Goal: Transaction & Acquisition: Purchase product/service

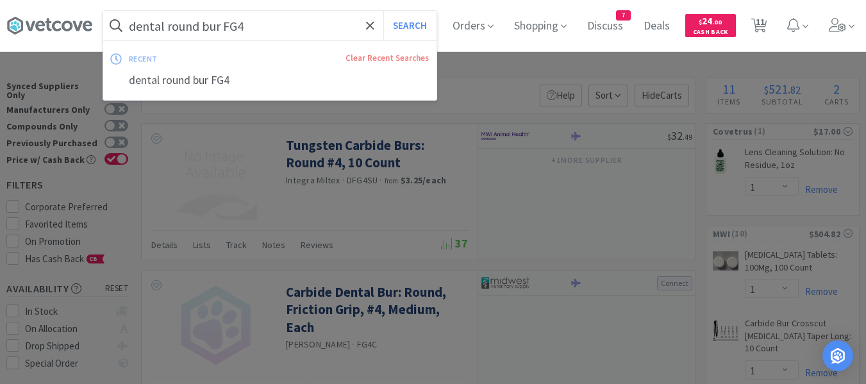
select select "1"
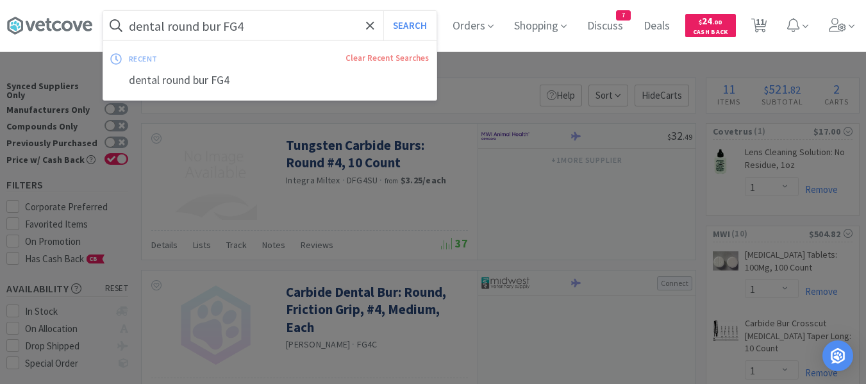
select select "5"
select select "1"
select select "4"
select select "1"
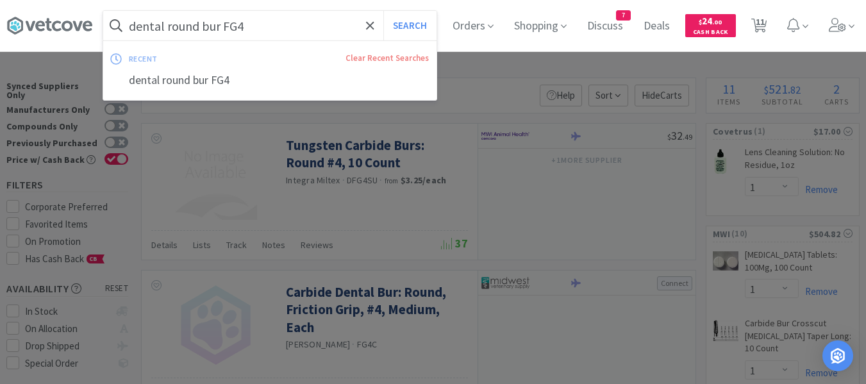
select select "1"
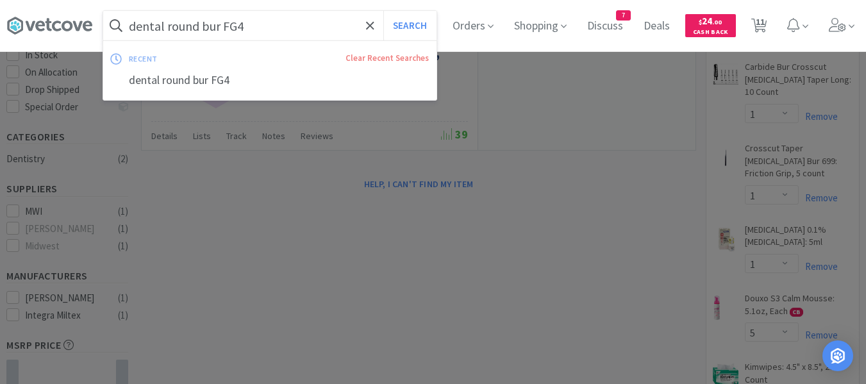
type input "v"
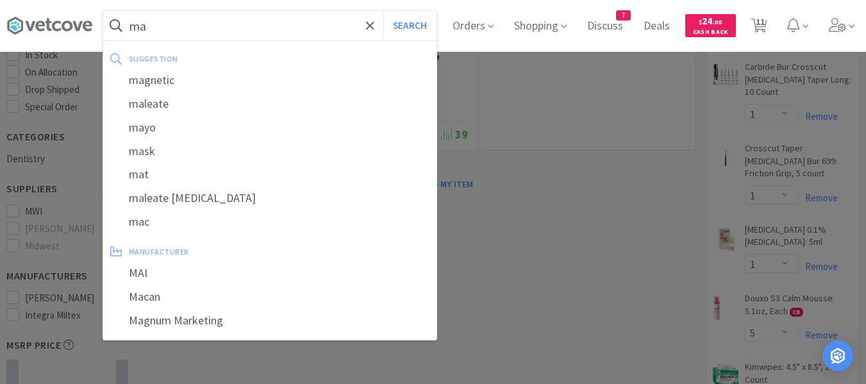
type input "m"
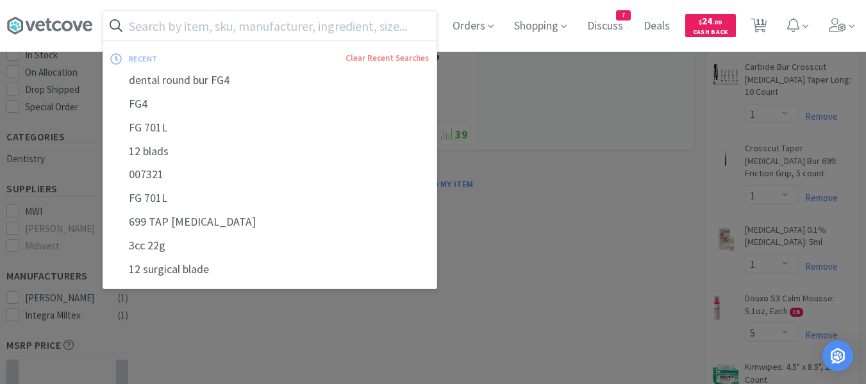
paste input "NexGard Combo"
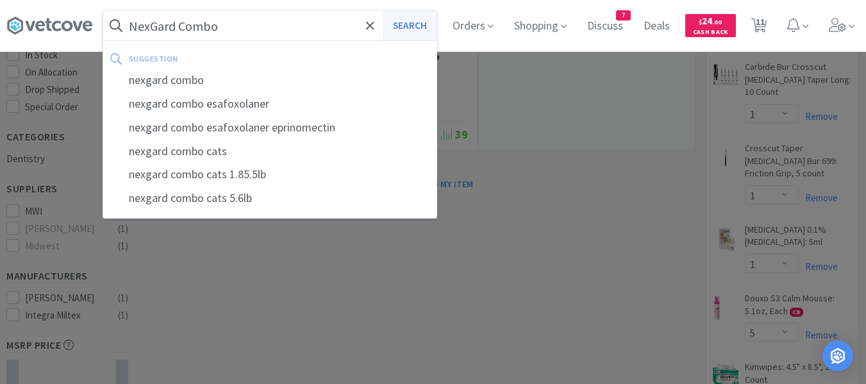
type input "NexGard Combo"
click at [407, 26] on button "Search" at bounding box center [410, 26] width 53 height 30
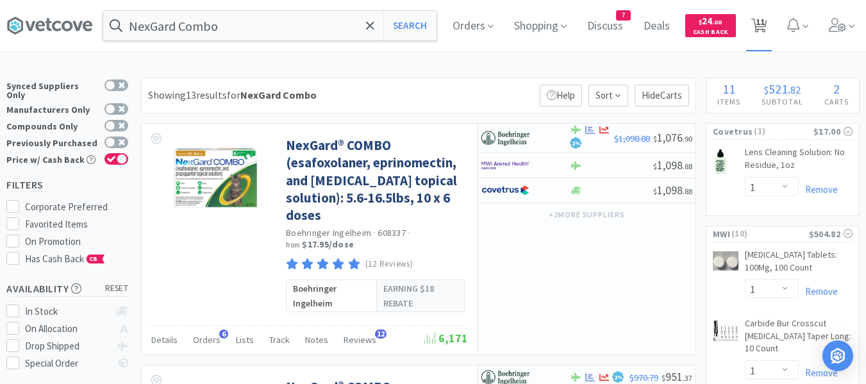
click at [765, 28] on span "11" at bounding box center [760, 21] width 9 height 51
select select "1"
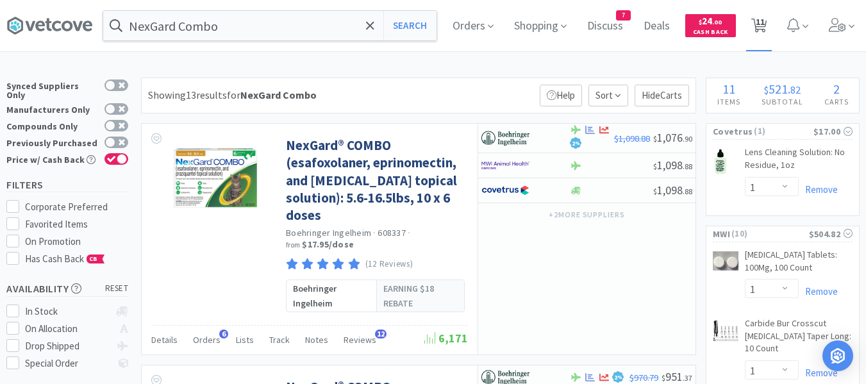
select select "1"
select select "5"
select select "1"
select select "4"
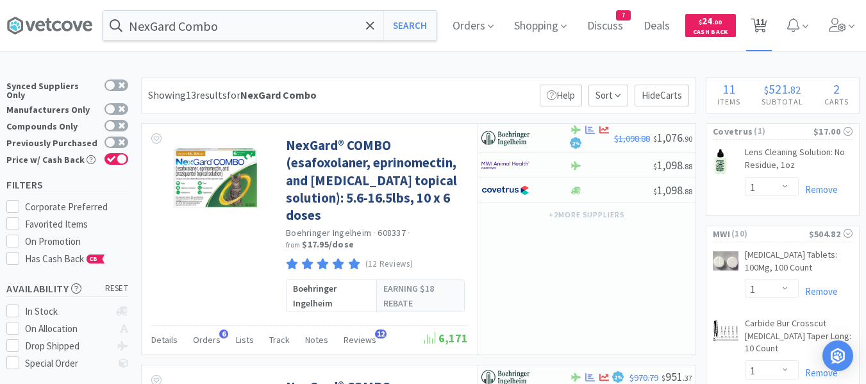
select select "1"
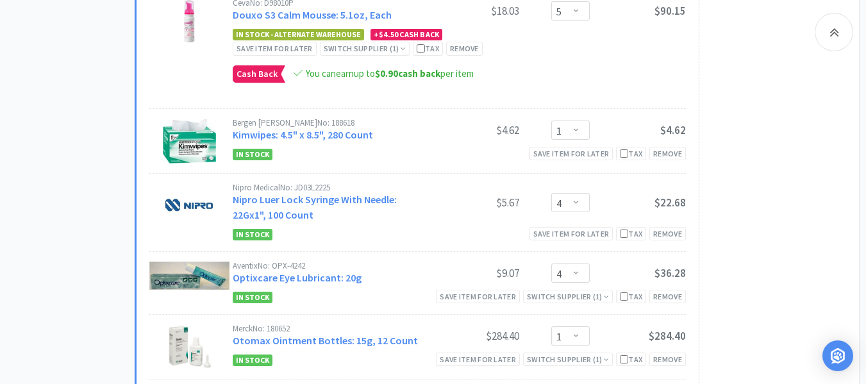
scroll to position [705, 0]
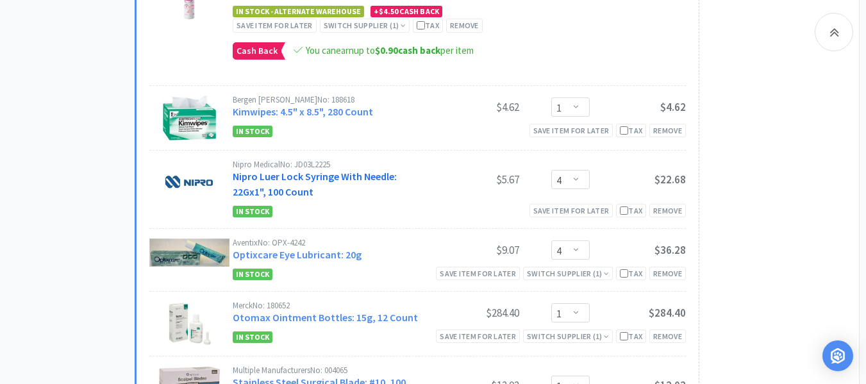
click at [282, 170] on link "Nipro Luer Lock Syringe With Needle: 22Gx1", 100 Count" at bounding box center [315, 184] width 164 height 28
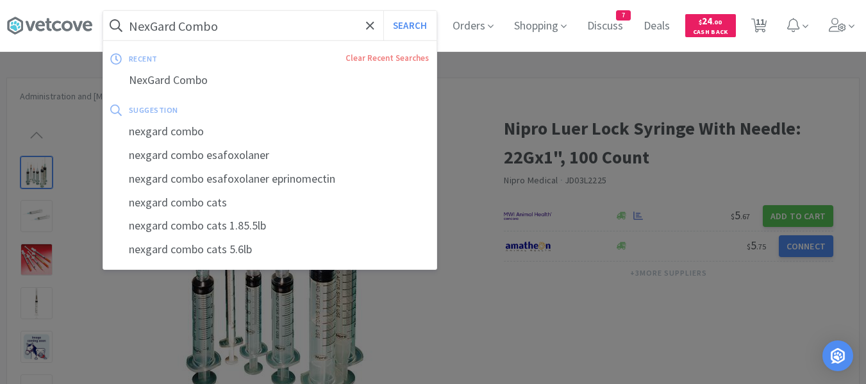
click at [274, 30] on input "NexGard Combo" at bounding box center [269, 26] width 333 height 30
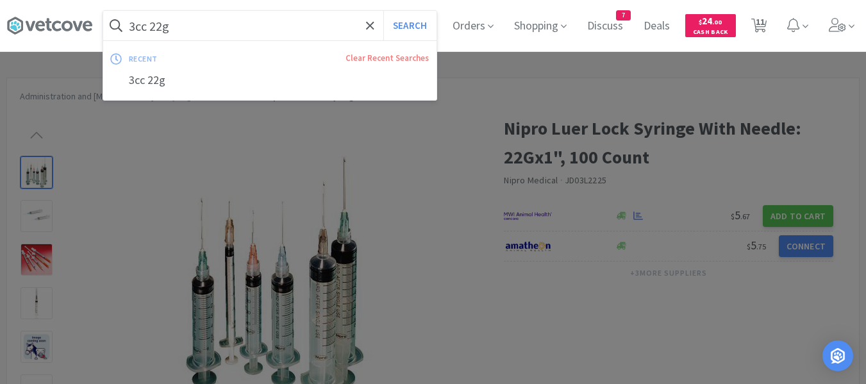
type input "3cc 22g"
click at [384, 11] on button "Search" at bounding box center [410, 26] width 53 height 30
select select "1"
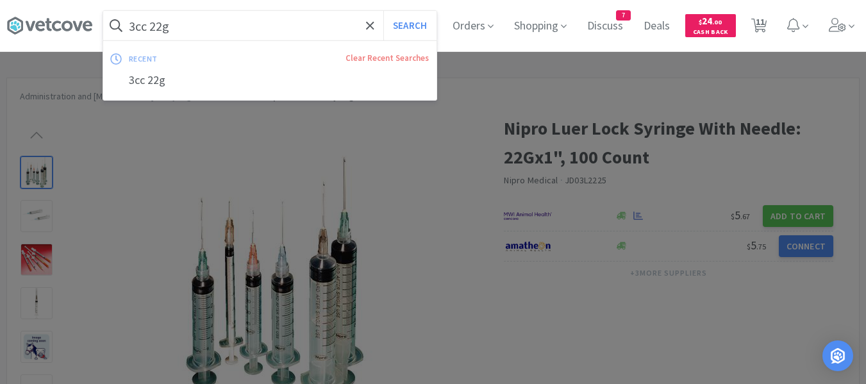
select select "1"
select select "5"
select select "1"
select select "4"
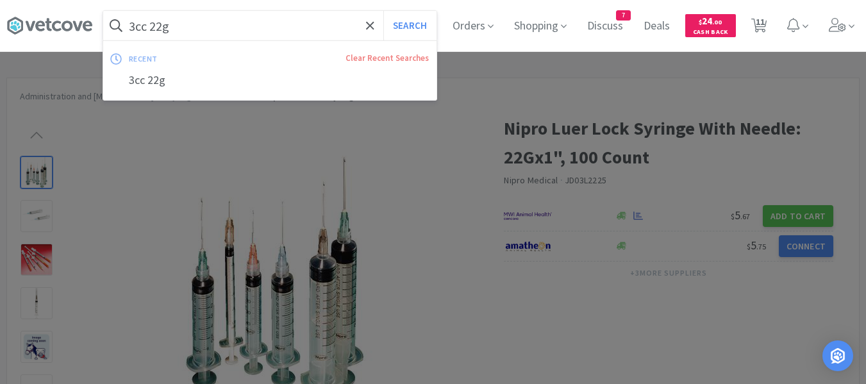
select select "4"
select select "1"
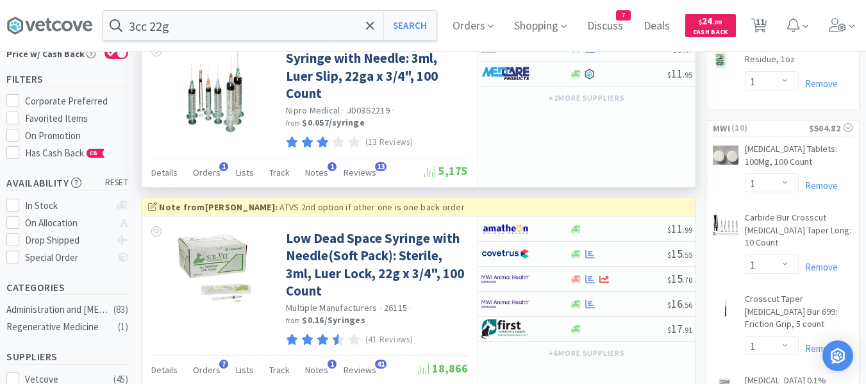
scroll to position [128, 0]
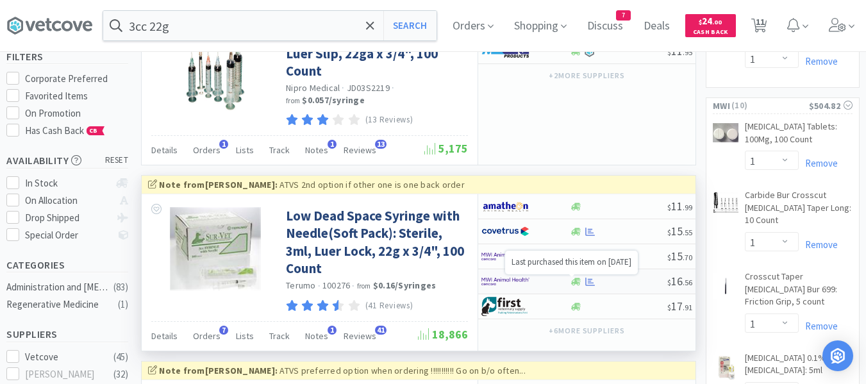
click at [589, 278] on icon at bounding box center [591, 282] width 10 height 10
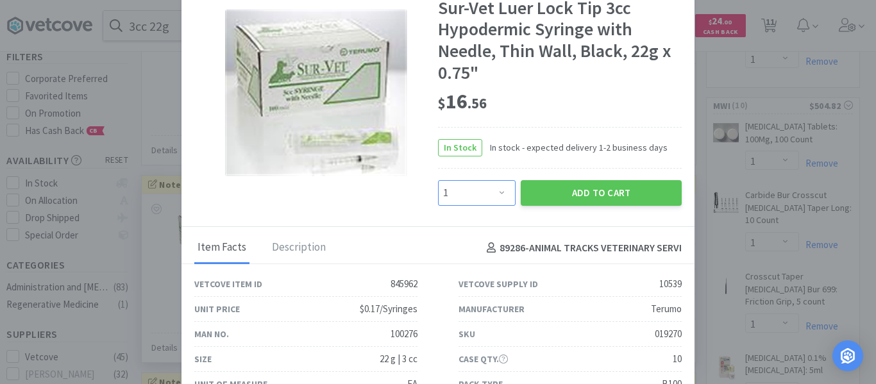
click at [483, 187] on select "Enter Quantity 1 2 3 4 5 6 7 8 9 10 11 12 13 14 15 16 17 18 19 20 Enter Quantity" at bounding box center [477, 193] width 78 height 26
select select "2"
click at [438, 180] on select "Enter Quantity 1 2 3 4 5 6 7 8 9 10 11 12 13 14 15 16 17 18 19 20 Enter Quantity" at bounding box center [477, 193] width 78 height 26
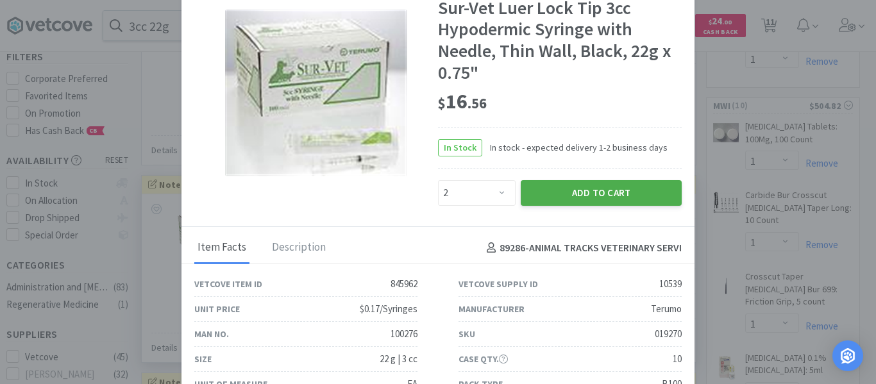
click at [550, 194] on button "Add to Cart" at bounding box center [601, 193] width 161 height 26
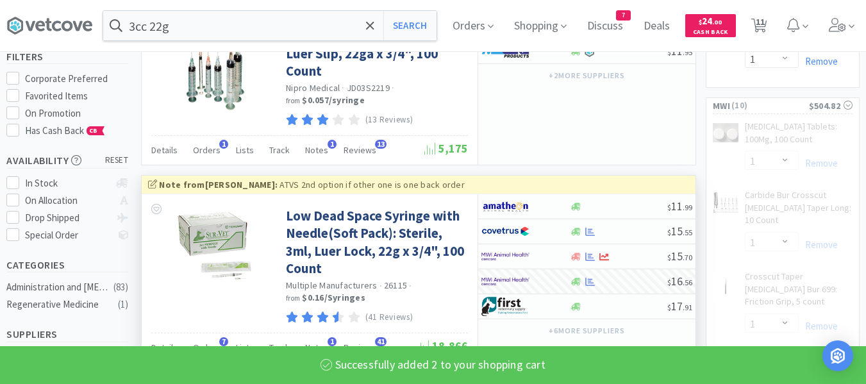
select select "2"
select select "4"
select select "1"
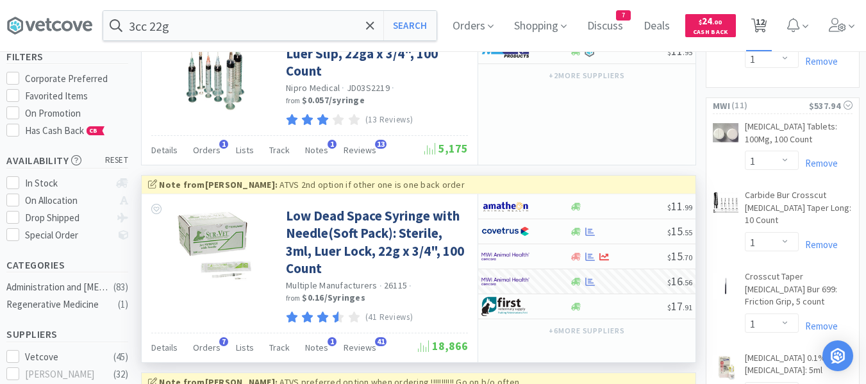
click at [765, 23] on span "12" at bounding box center [760, 21] width 9 height 51
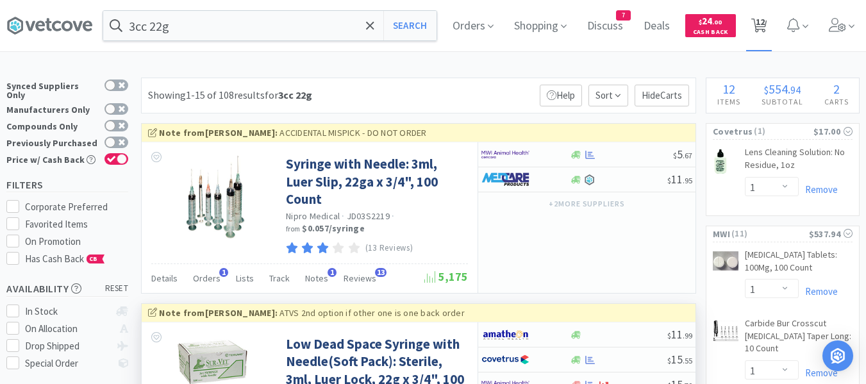
select select "1"
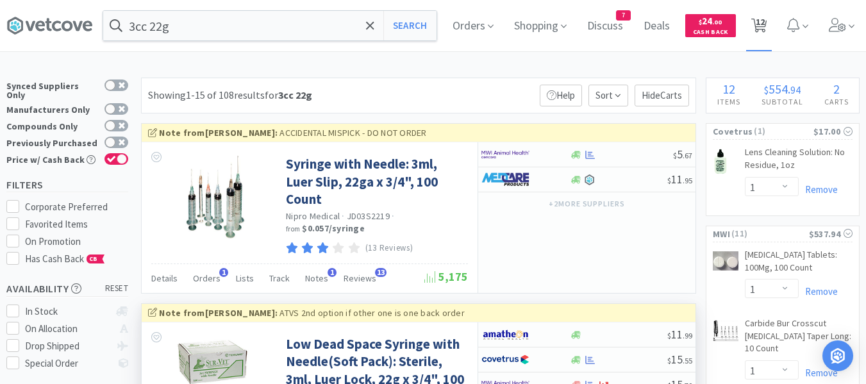
select select "5"
select select "1"
select select "2"
select select "4"
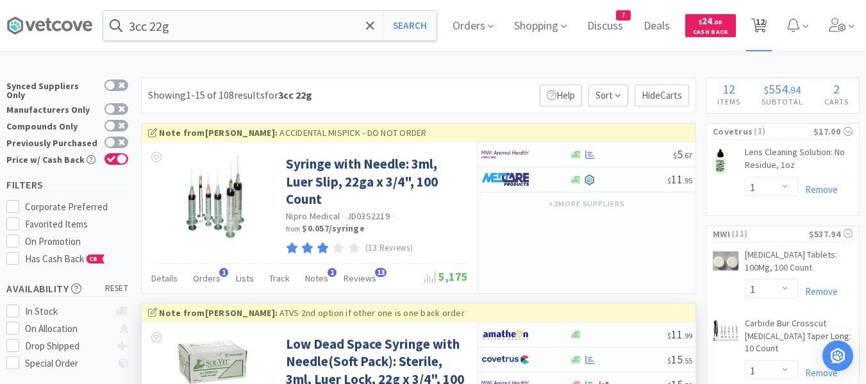
select select "1"
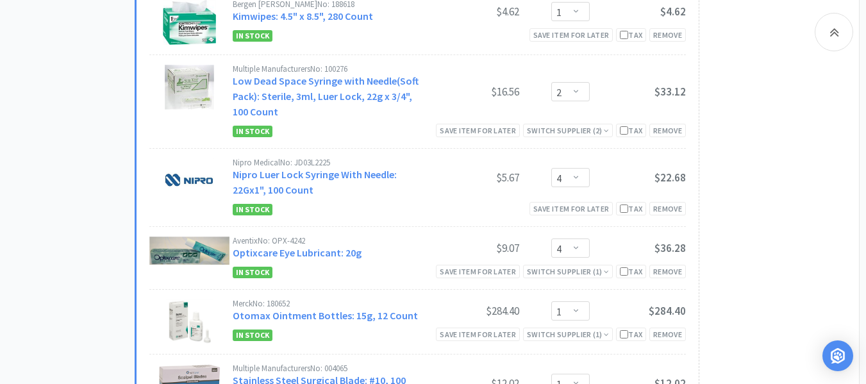
scroll to position [834, 0]
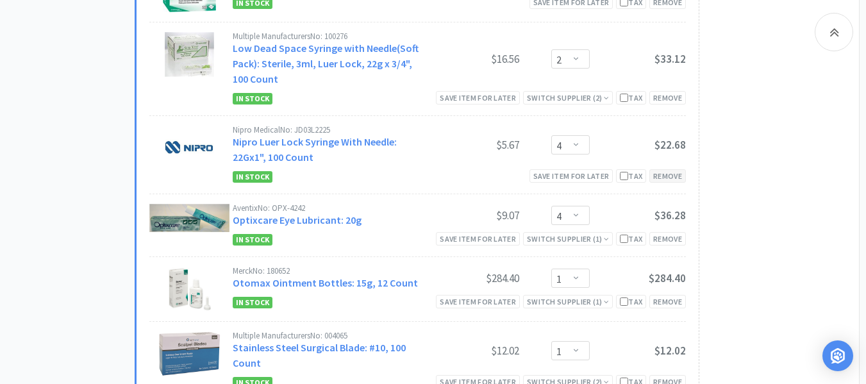
click at [675, 169] on div "Remove" at bounding box center [668, 175] width 37 height 13
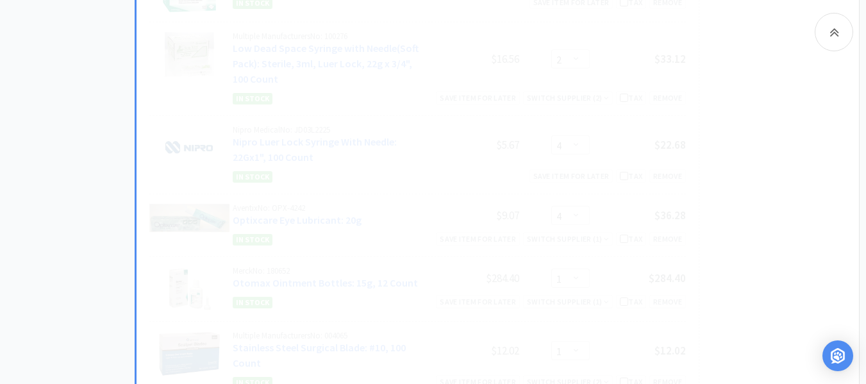
select select "1"
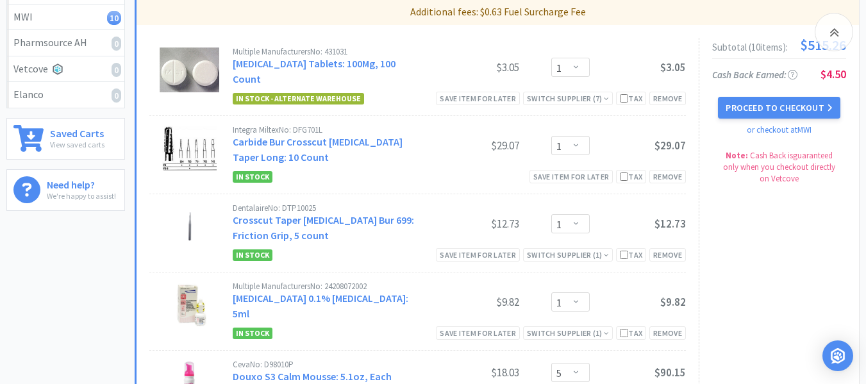
scroll to position [0, 0]
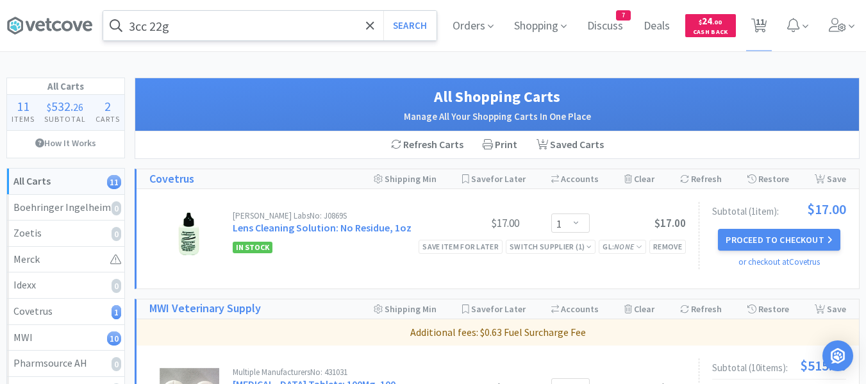
click at [289, 34] on input "3cc 22g" at bounding box center [269, 26] width 333 height 30
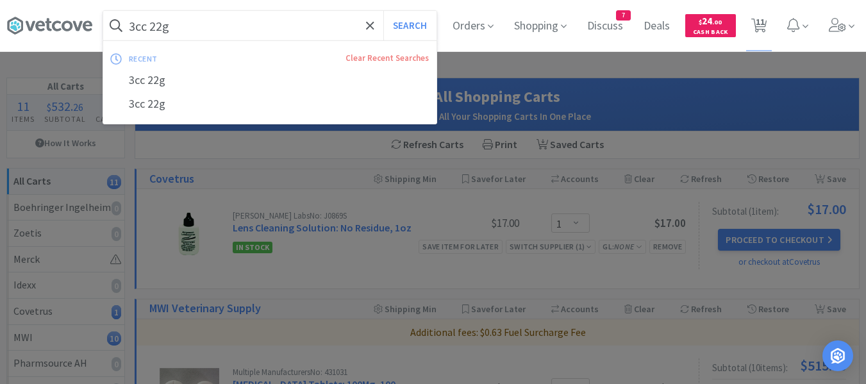
paste input "FG4"
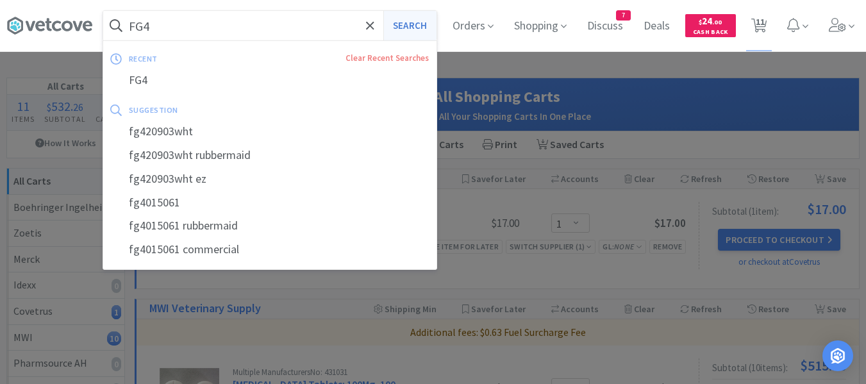
type input "FG4"
click at [403, 32] on button "Search" at bounding box center [410, 26] width 53 height 30
select select "1"
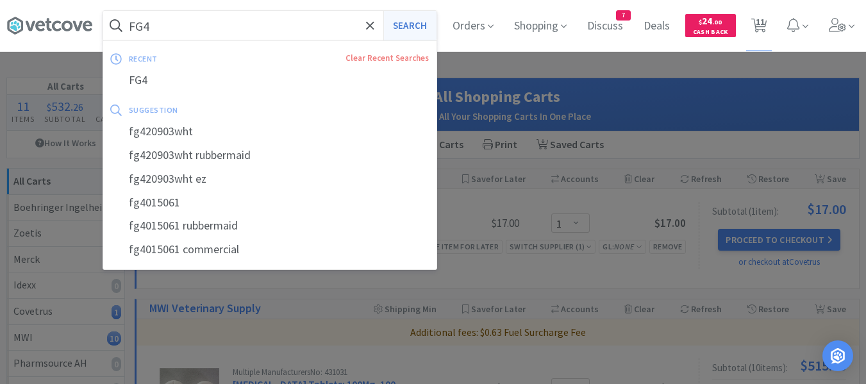
select select "1"
select select "5"
select select "1"
select select "2"
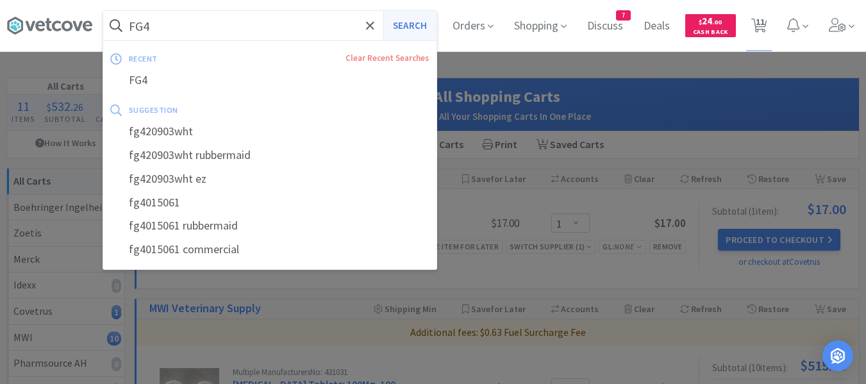
select select "4"
select select "1"
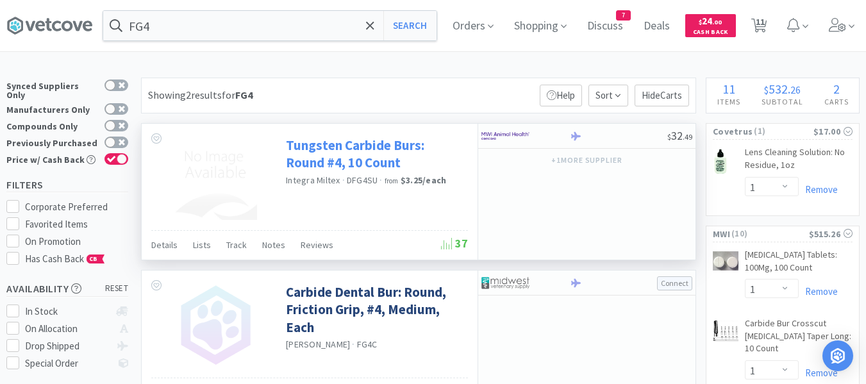
click at [370, 151] on link "Tungsten Carbide Burs: Round #4, 10 Count" at bounding box center [375, 154] width 179 height 35
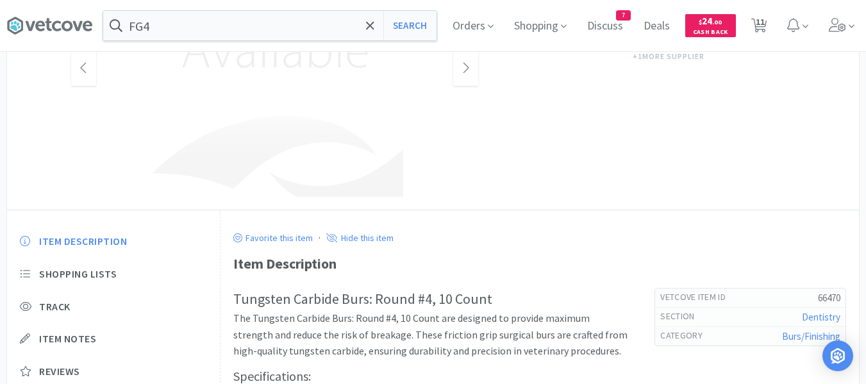
scroll to position [321, 0]
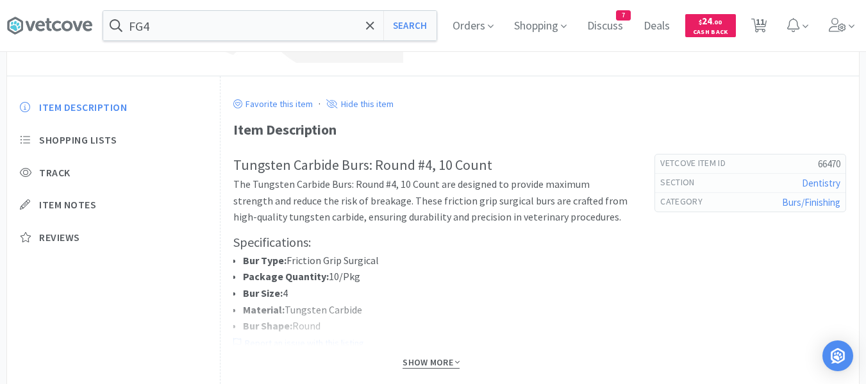
click at [432, 358] on span "Show More" at bounding box center [431, 363] width 57 height 12
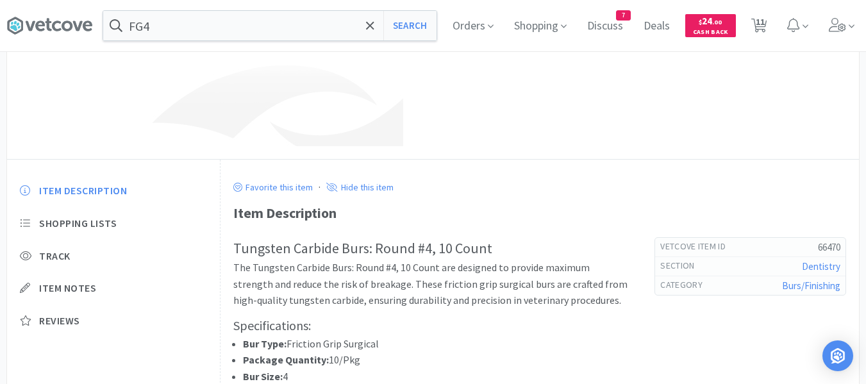
scroll to position [0, 0]
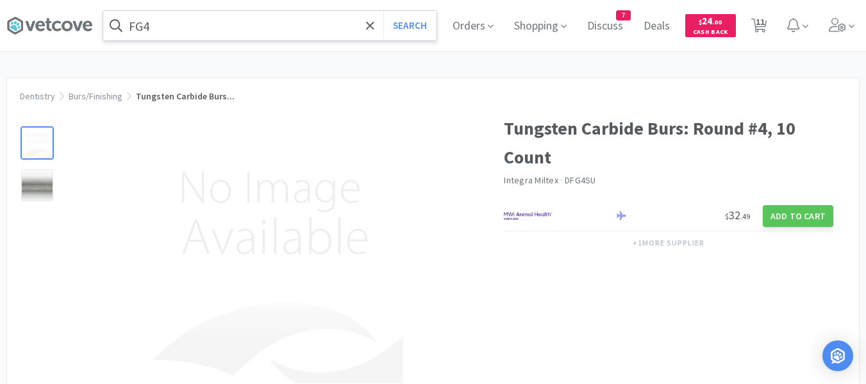
click at [308, 33] on input "FG4" at bounding box center [269, 26] width 333 height 30
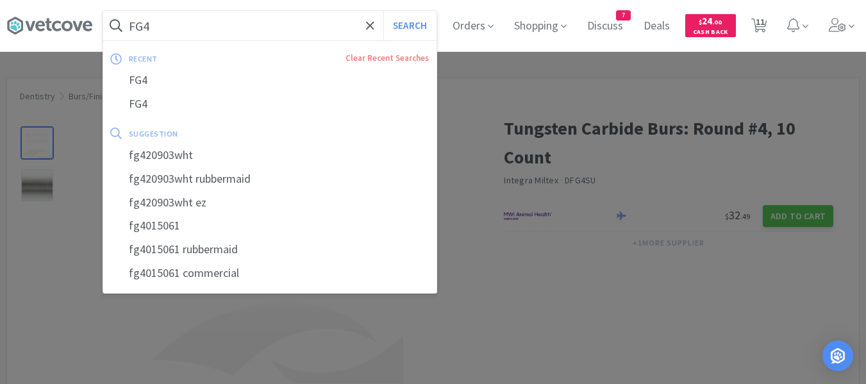
paste input "2"
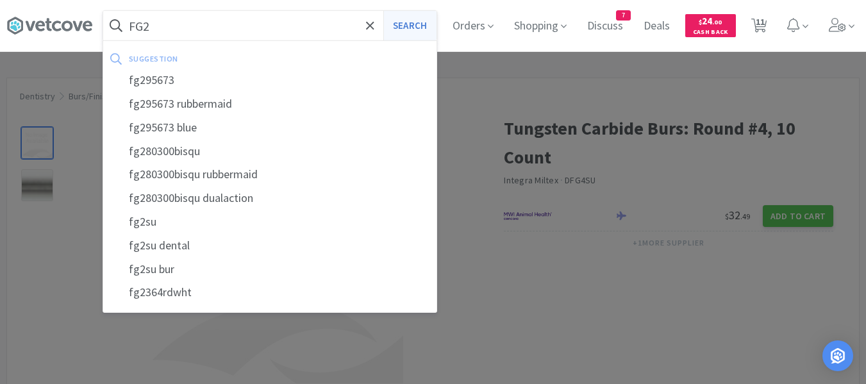
type input "FG2"
click at [423, 29] on button "Search" at bounding box center [410, 26] width 53 height 30
select select "1"
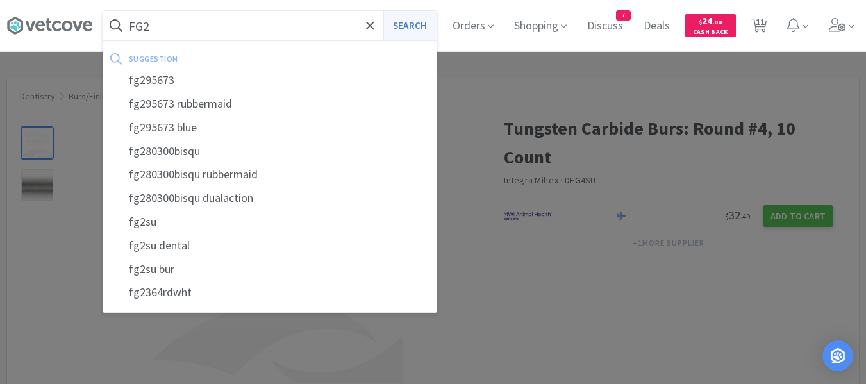
select select "1"
select select "5"
select select "1"
select select "2"
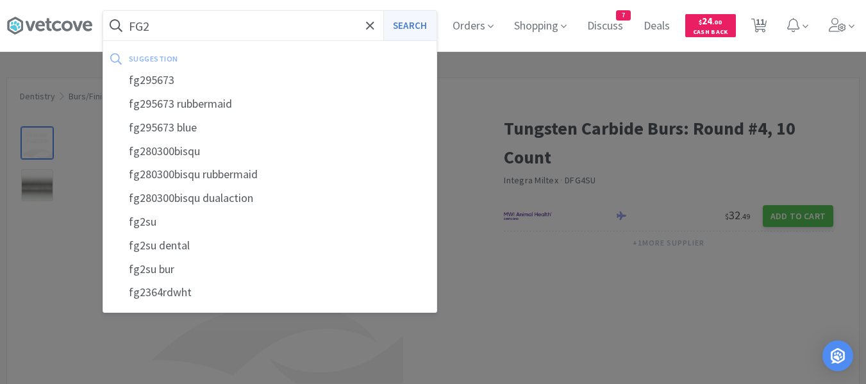
select select "4"
select select "1"
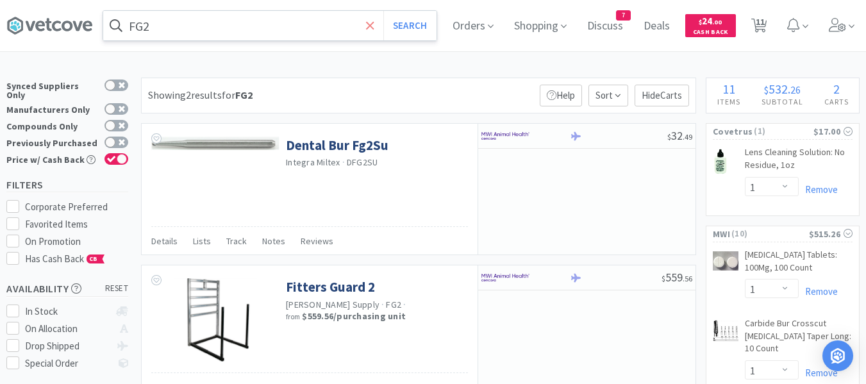
click at [375, 28] on icon at bounding box center [370, 25] width 8 height 13
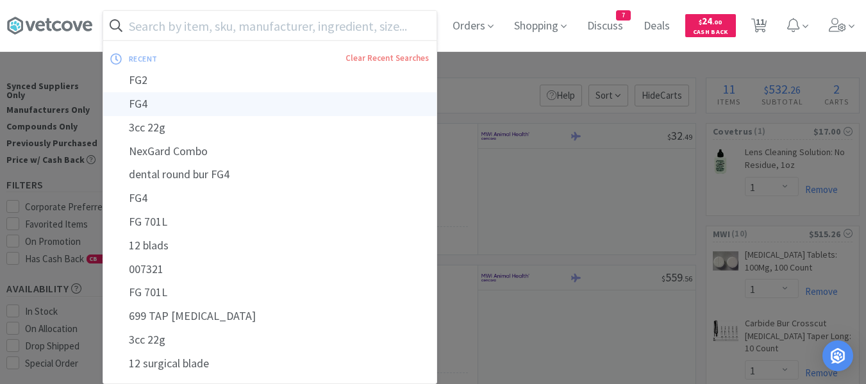
click at [140, 108] on div "FG4" at bounding box center [269, 104] width 333 height 24
type input "FG4"
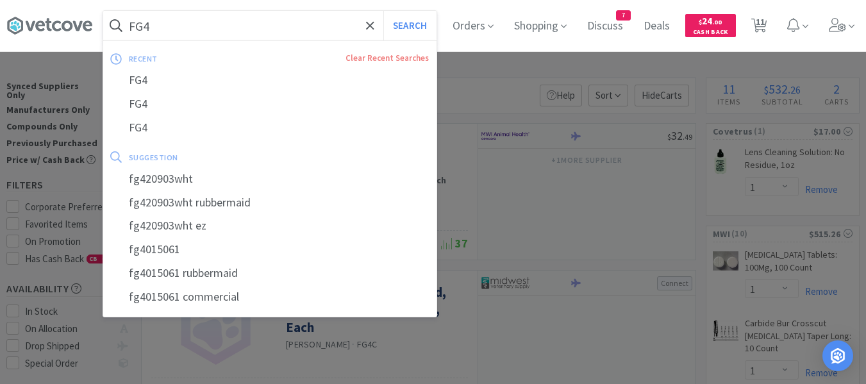
click at [305, 26] on input "FG4" at bounding box center [269, 26] width 333 height 30
click at [374, 27] on icon at bounding box center [370, 25] width 8 height 8
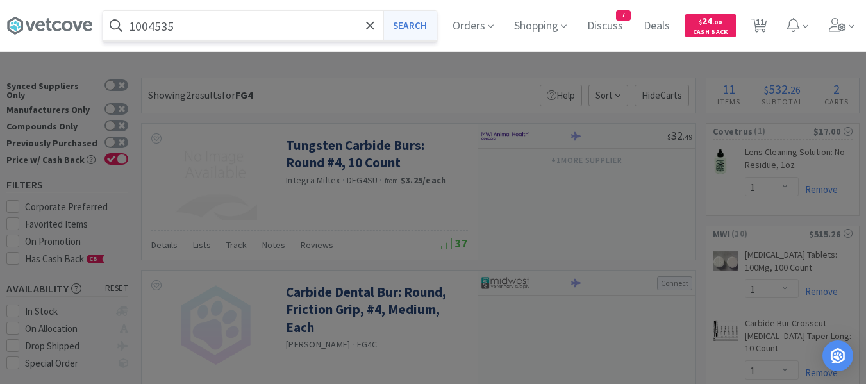
type input "1004535"
click at [431, 30] on button "Search" at bounding box center [410, 26] width 53 height 30
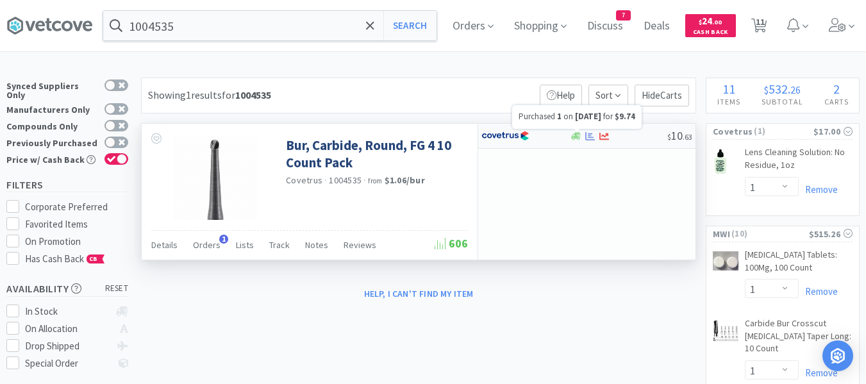
click at [589, 140] on icon at bounding box center [591, 136] width 10 height 10
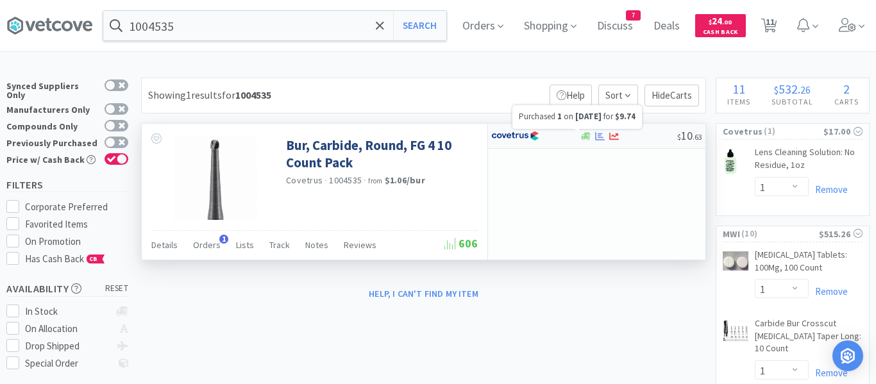
select select "1"
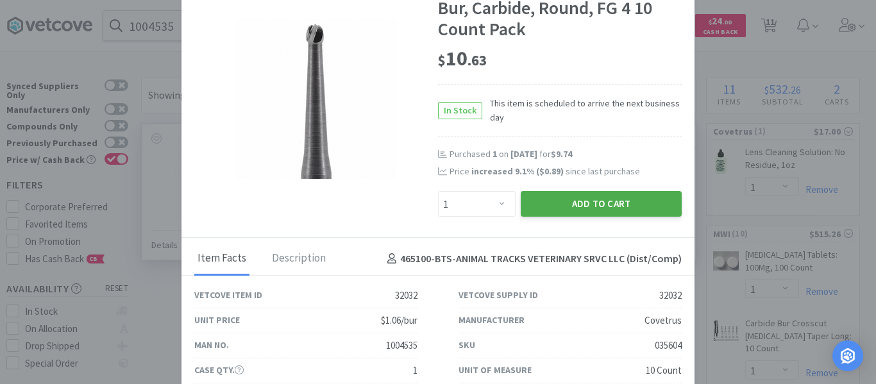
click at [559, 203] on button "Add to Cart" at bounding box center [601, 204] width 161 height 26
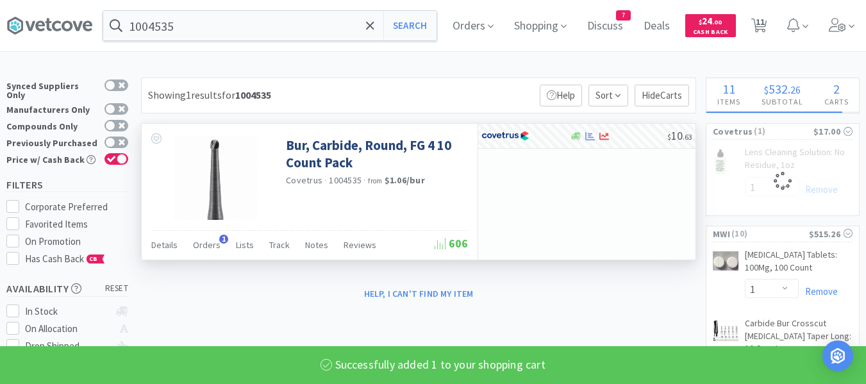
select select "1"
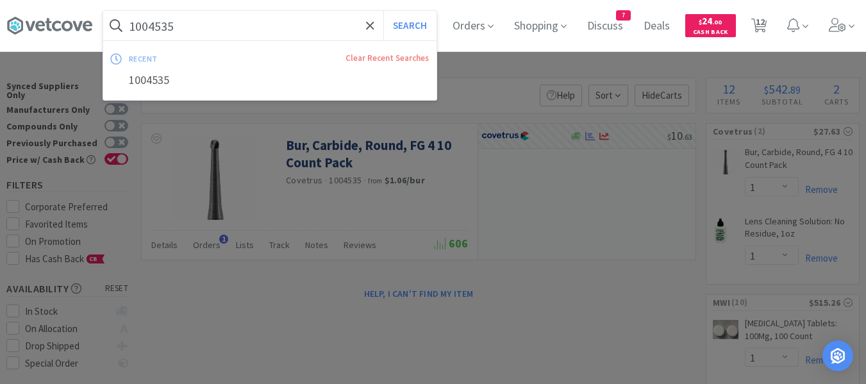
click at [208, 22] on input "1004535" at bounding box center [269, 26] width 333 height 30
click at [374, 26] on icon at bounding box center [370, 25] width 8 height 8
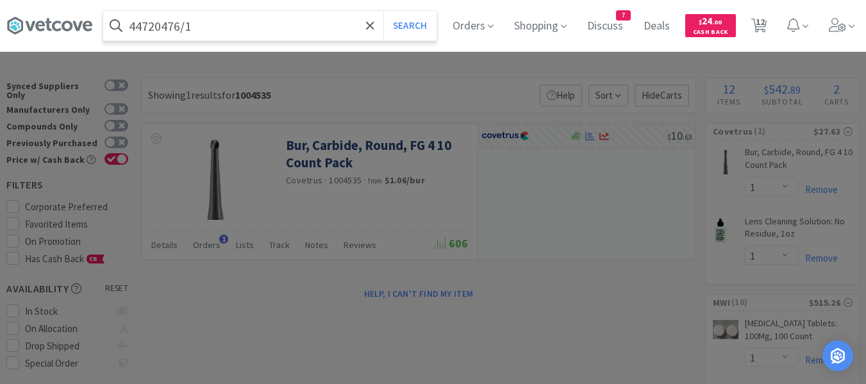
click at [384, 11] on button "Search" at bounding box center [410, 26] width 53 height 30
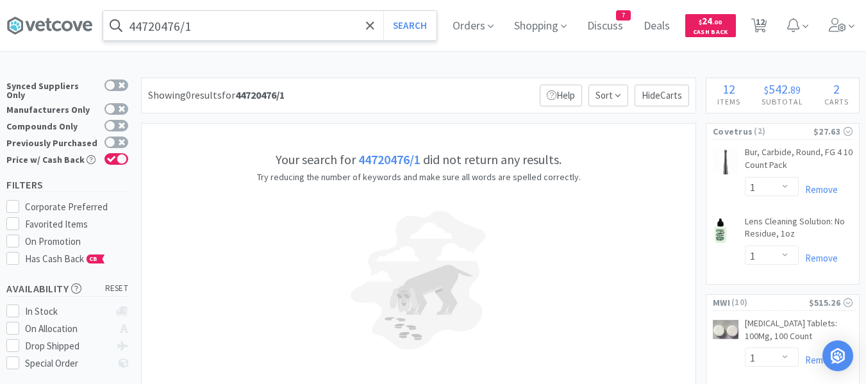
click at [258, 37] on input "44720476/1" at bounding box center [269, 26] width 333 height 30
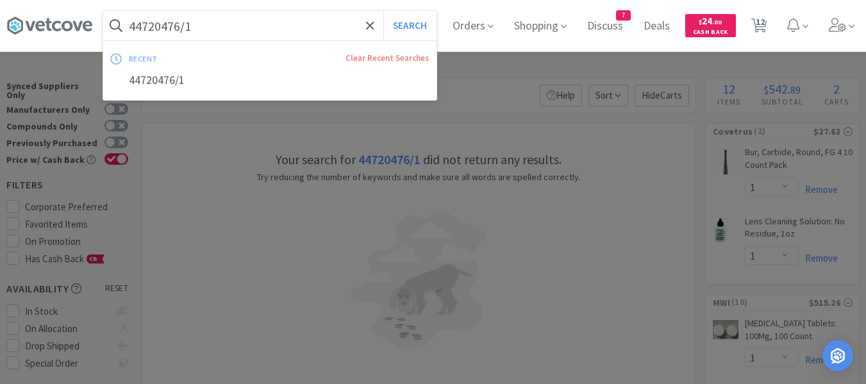
click at [258, 37] on input "44720476/1" at bounding box center [269, 26] width 333 height 30
click at [384, 11] on button "Search" at bounding box center [410, 26] width 53 height 30
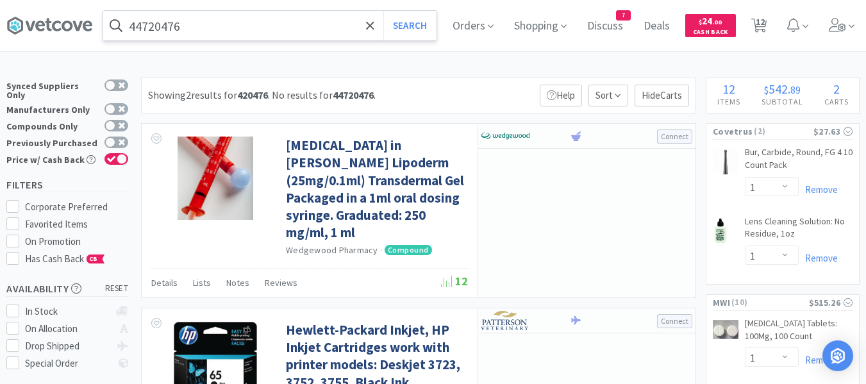
click at [258, 37] on input "44720476" at bounding box center [269, 26] width 333 height 30
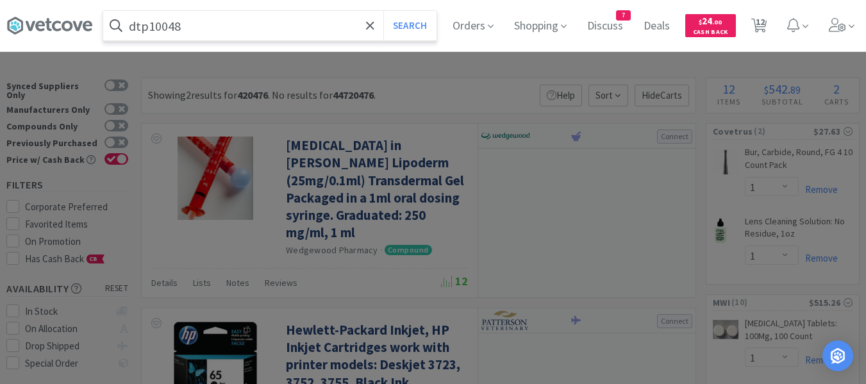
type input "dtp10048"
click at [384, 11] on button "Search" at bounding box center [410, 26] width 53 height 30
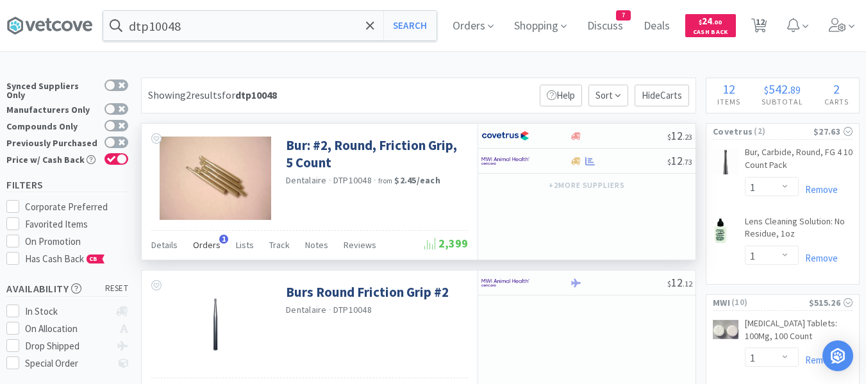
click at [215, 251] on span "Orders" at bounding box center [207, 245] width 28 height 12
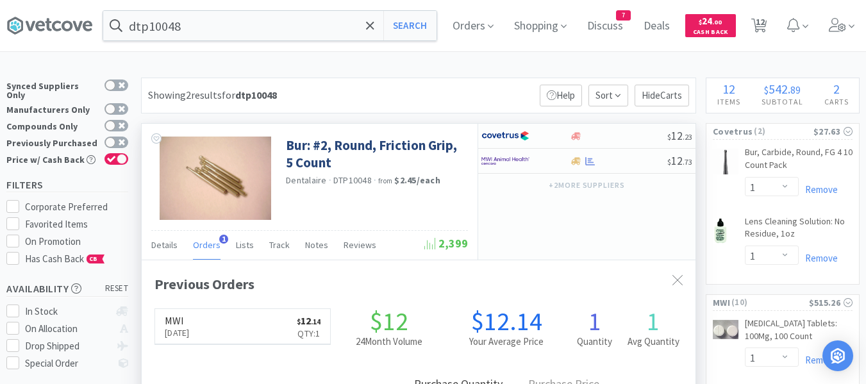
scroll to position [300, 554]
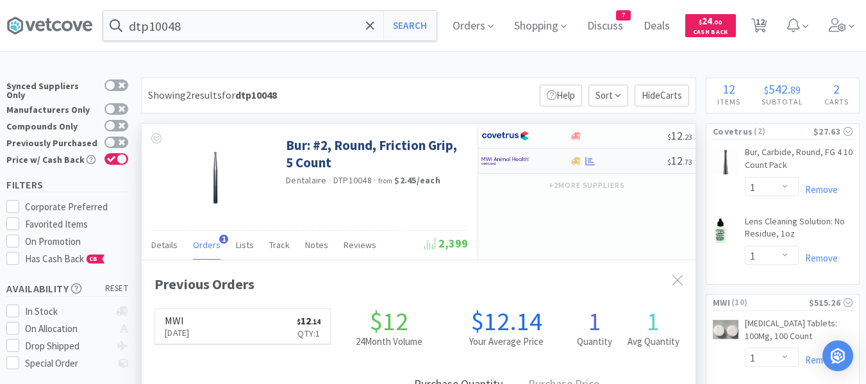
click at [619, 165] on div at bounding box center [619, 161] width 98 height 10
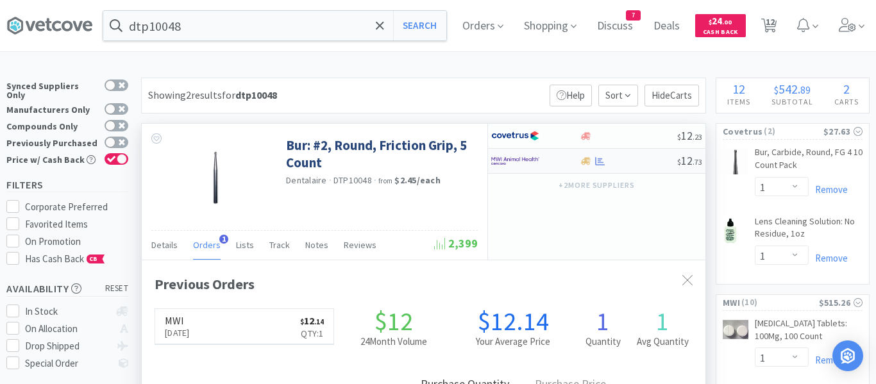
select select "1"
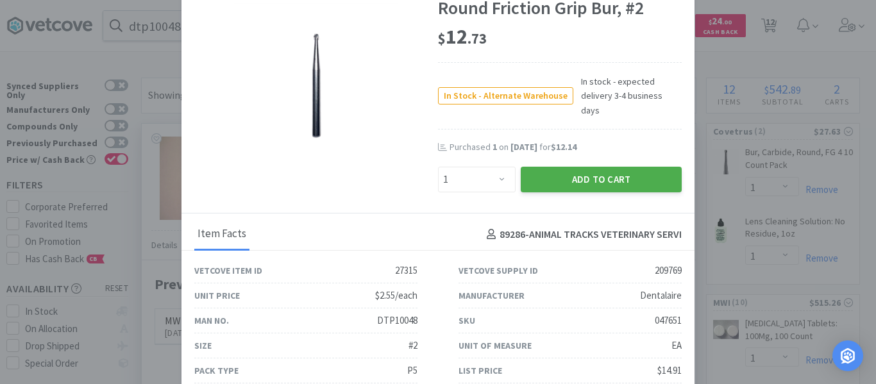
click at [614, 175] on button "Add to Cart" at bounding box center [601, 180] width 161 height 26
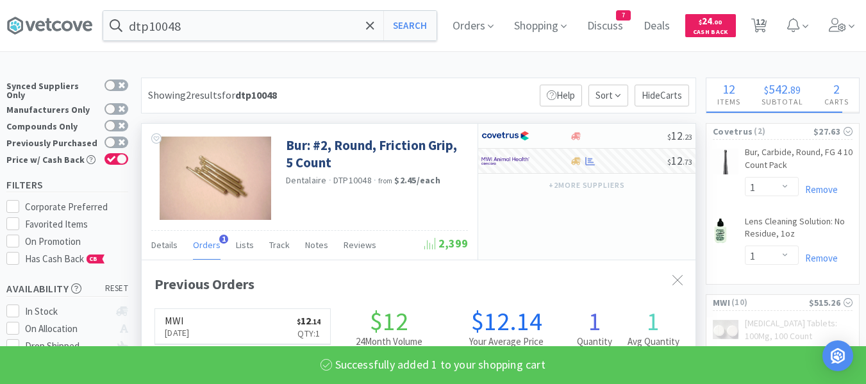
scroll to position [641033, 640779]
select select "1"
select select "5"
select select "1"
select select "2"
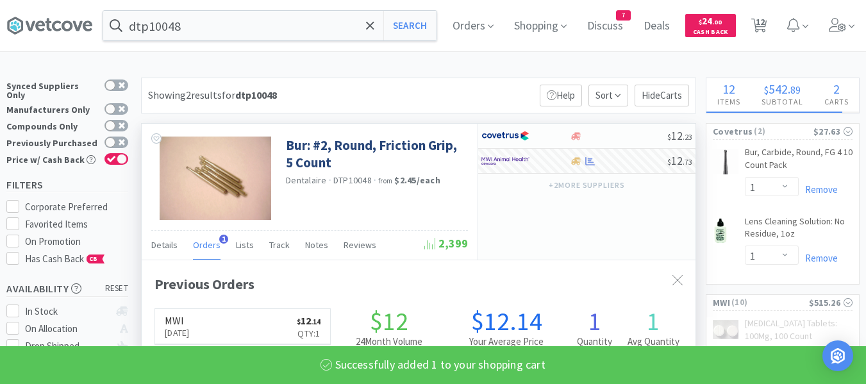
select select "4"
select select "1"
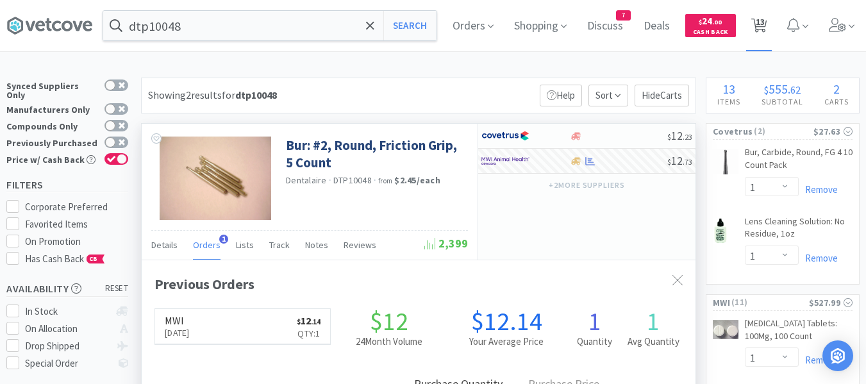
click at [768, 24] on icon at bounding box center [760, 26] width 16 height 14
select select "1"
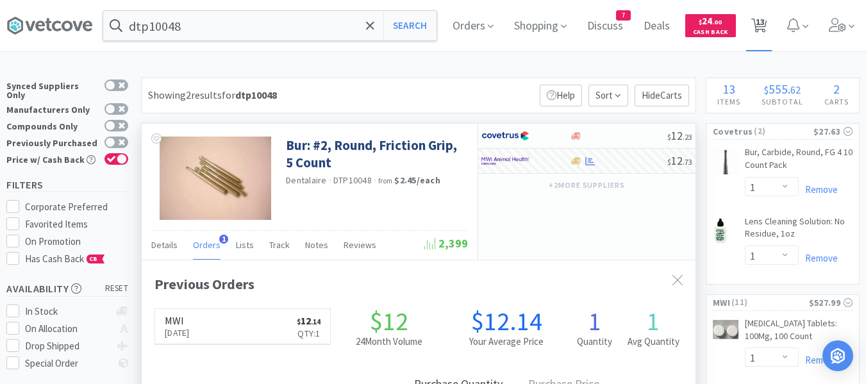
select select "1"
select select "5"
select select "1"
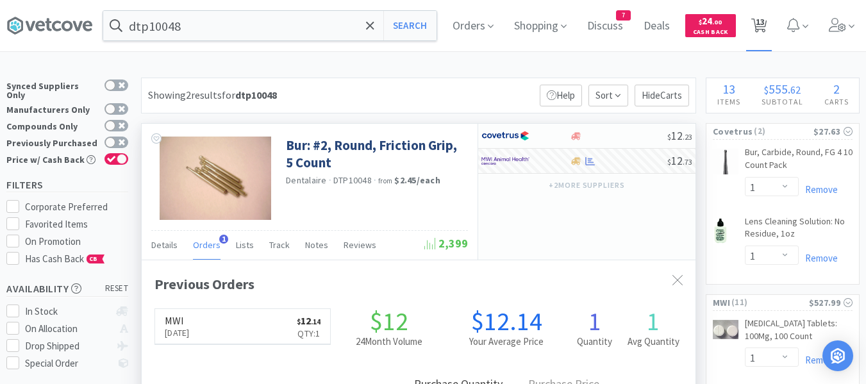
select select "2"
select select "4"
select select "1"
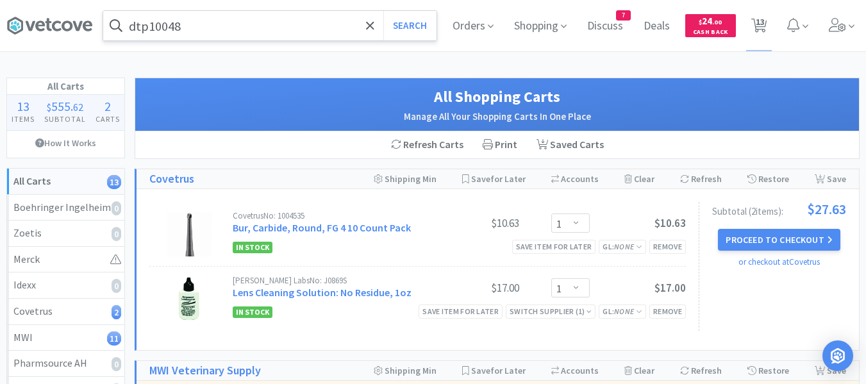
click at [226, 33] on input "dtp10048" at bounding box center [269, 26] width 333 height 30
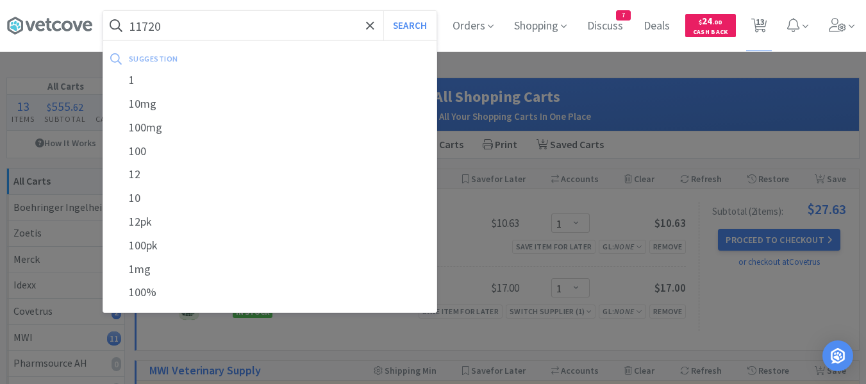
type input "11720"
click at [384, 11] on button "Search" at bounding box center [410, 26] width 53 height 30
select select "1"
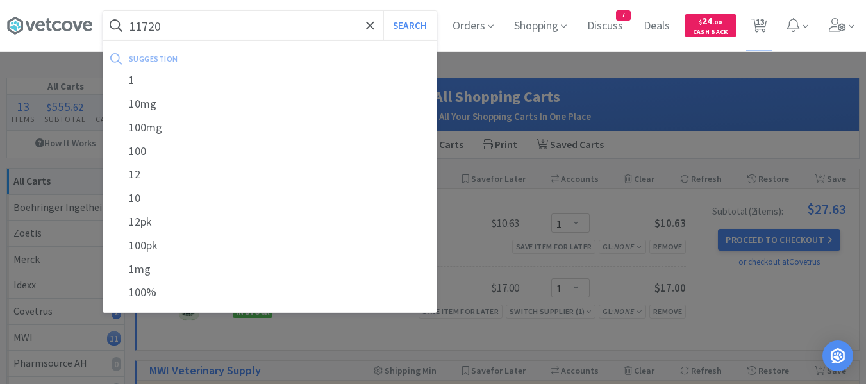
select select "1"
select select "5"
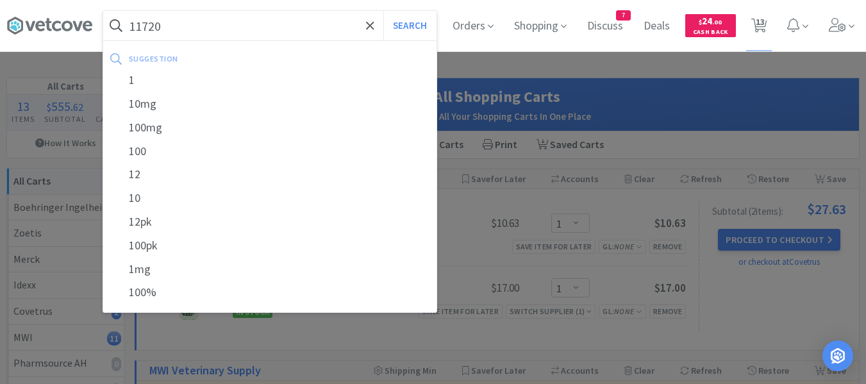
select select "1"
select select "2"
select select "4"
select select "1"
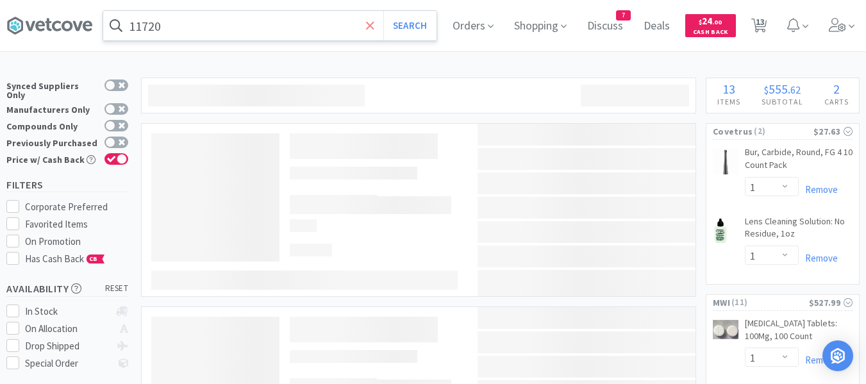
click at [378, 33] on span at bounding box center [370, 25] width 15 height 27
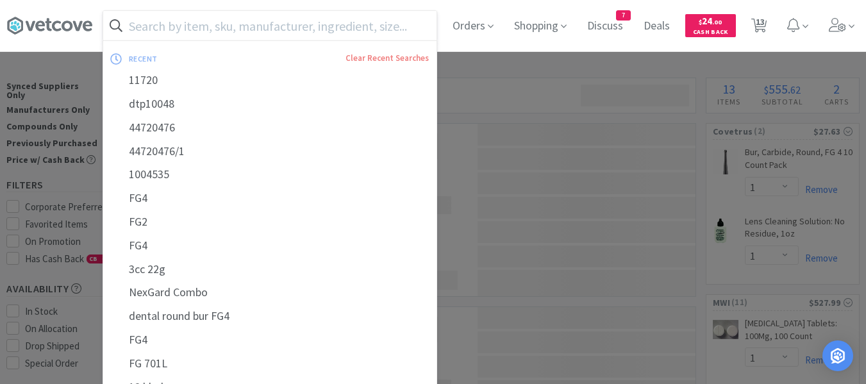
click at [200, 18] on input "text" at bounding box center [269, 26] width 333 height 30
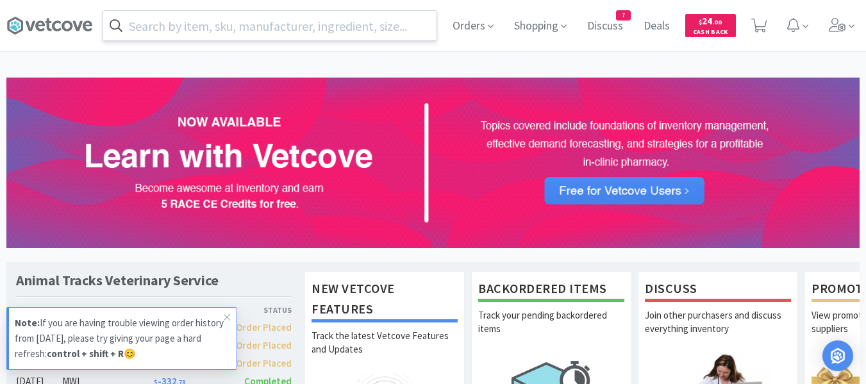
click at [214, 22] on input "text" at bounding box center [269, 26] width 333 height 30
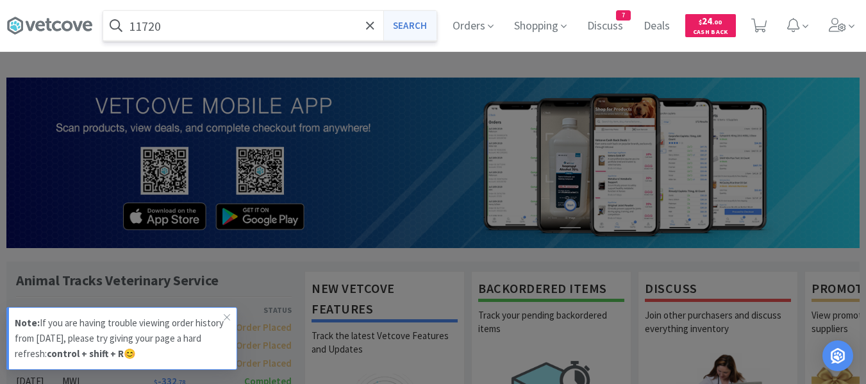
type input "11720"
click at [394, 29] on button "Search" at bounding box center [410, 26] width 53 height 30
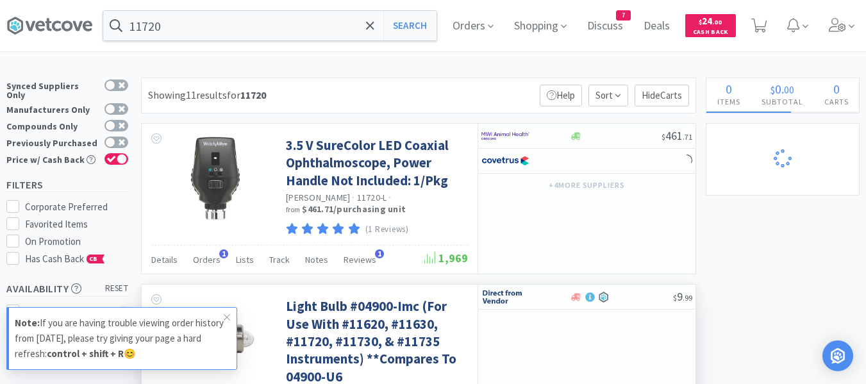
select select "1"
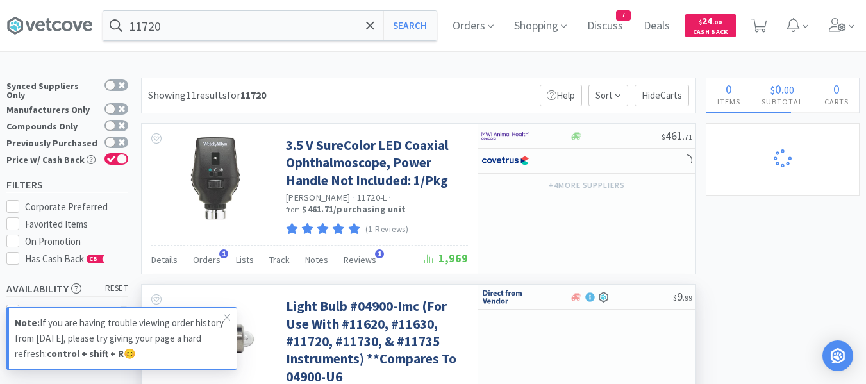
select select "5"
select select "1"
select select "2"
select select "4"
select select "1"
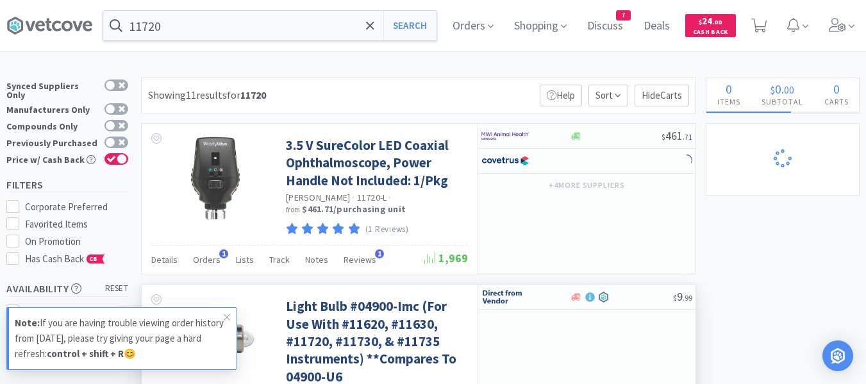
select select "1"
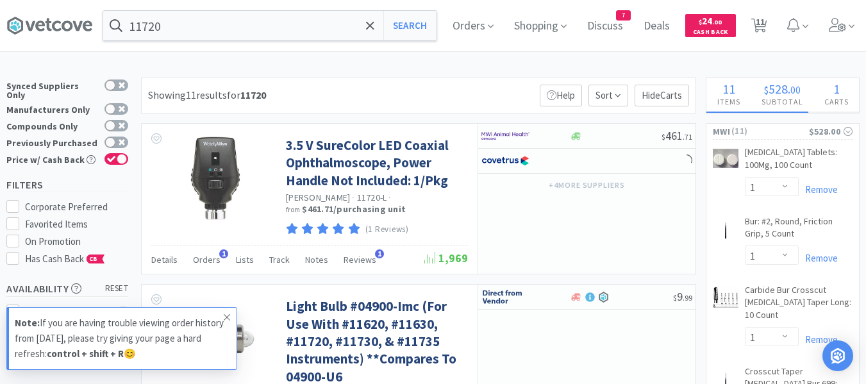
click at [226, 317] on icon at bounding box center [227, 317] width 8 height 10
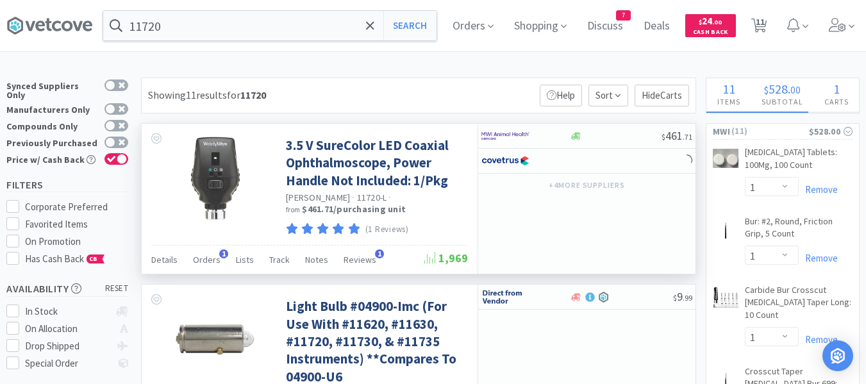
select select "1"
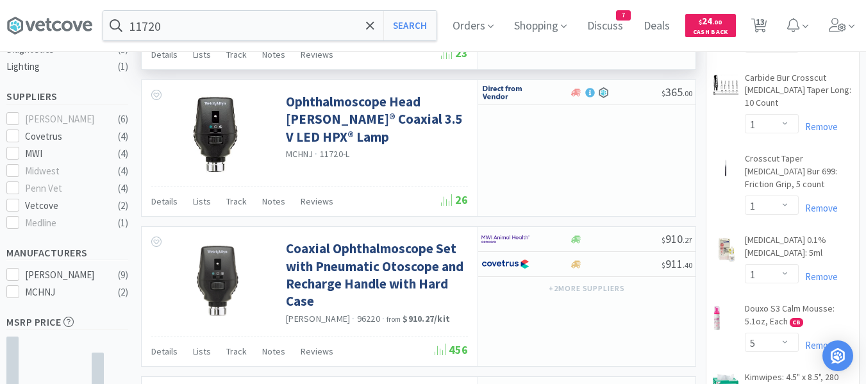
scroll to position [385, 0]
